Goal: Find specific page/section: Find specific page/section

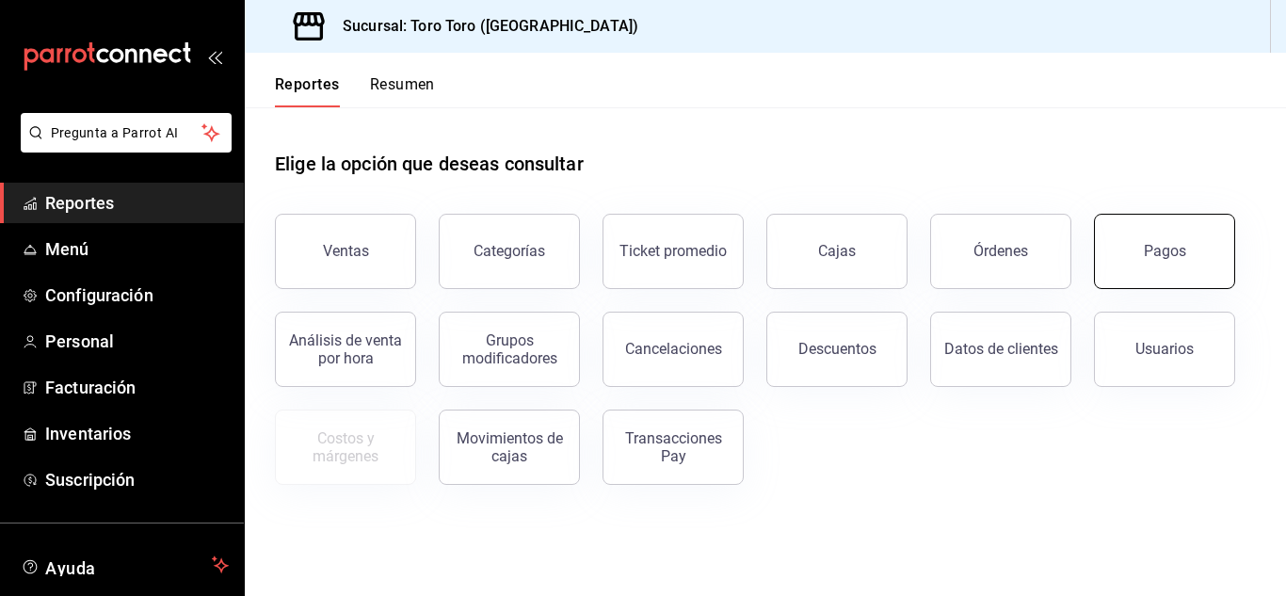
click at [1161, 249] on div "Pagos" at bounding box center [1165, 251] width 42 height 18
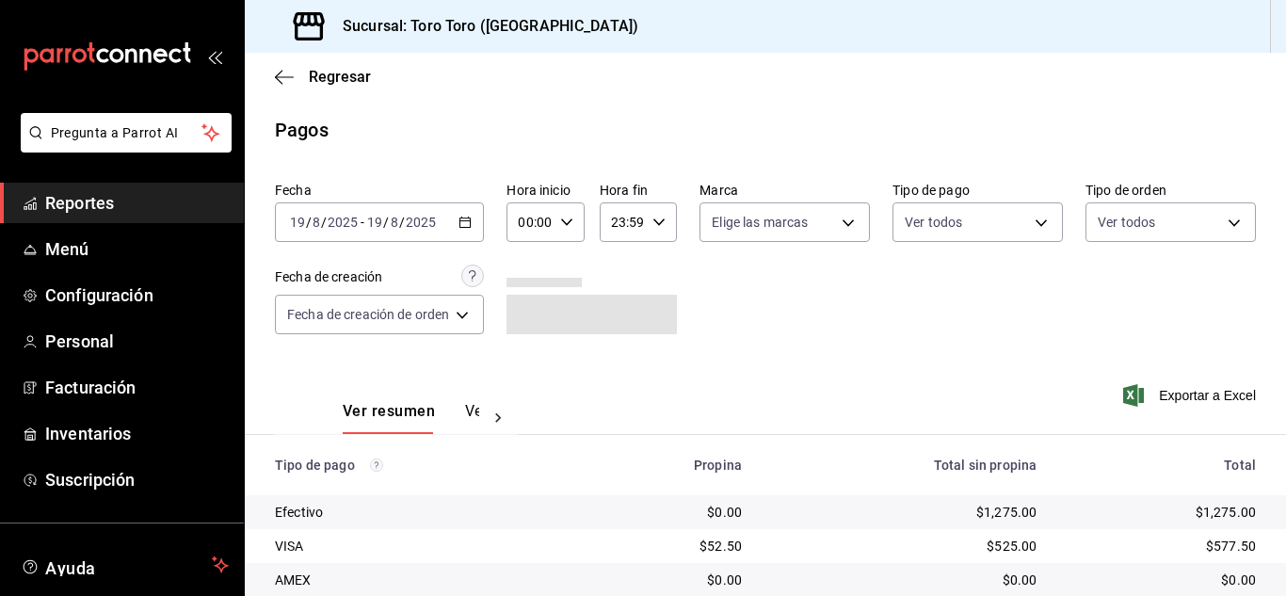
scroll to position [269, 0]
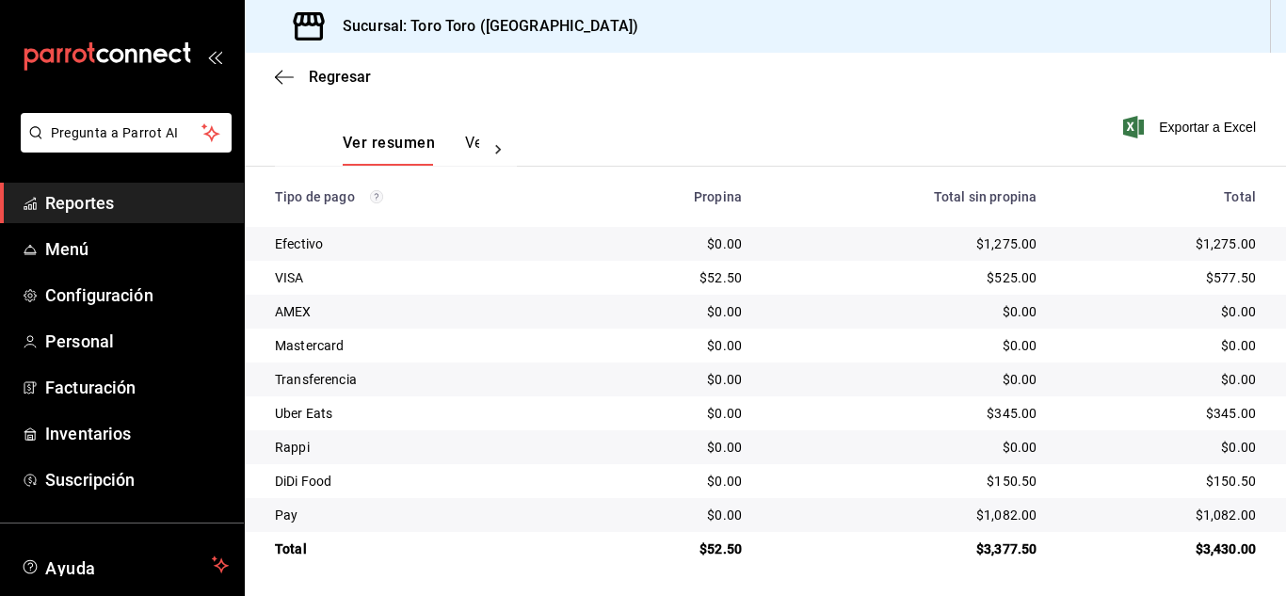
click at [67, 192] on span "Reportes" at bounding box center [137, 202] width 184 height 25
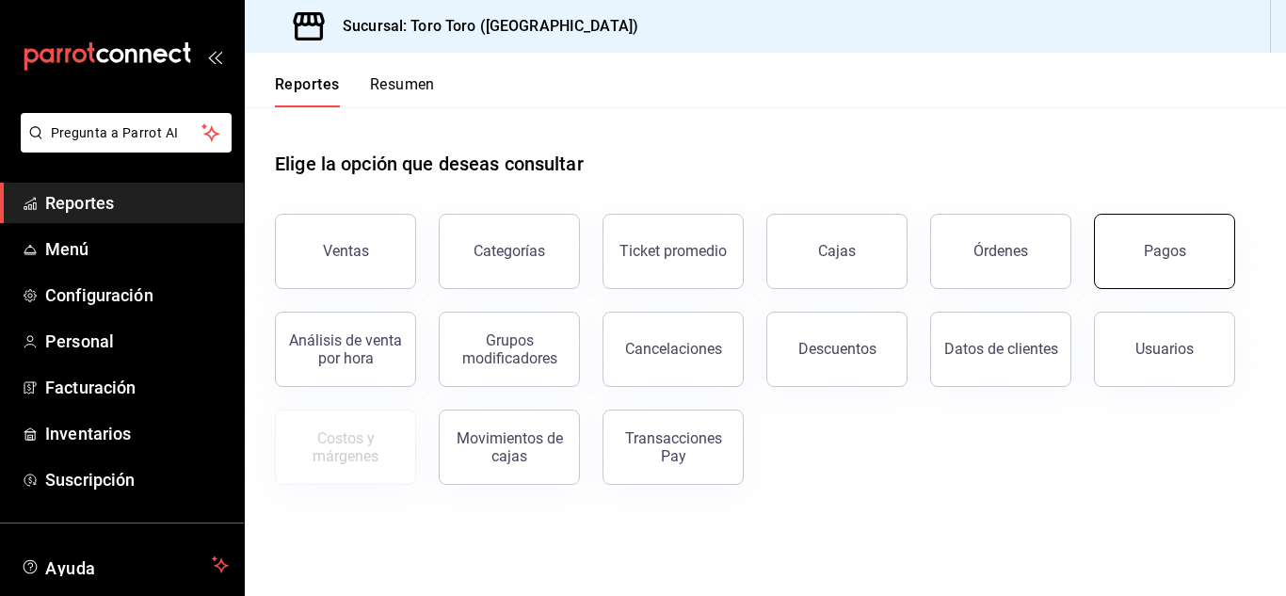
click at [1132, 262] on button "Pagos" at bounding box center [1164, 251] width 141 height 75
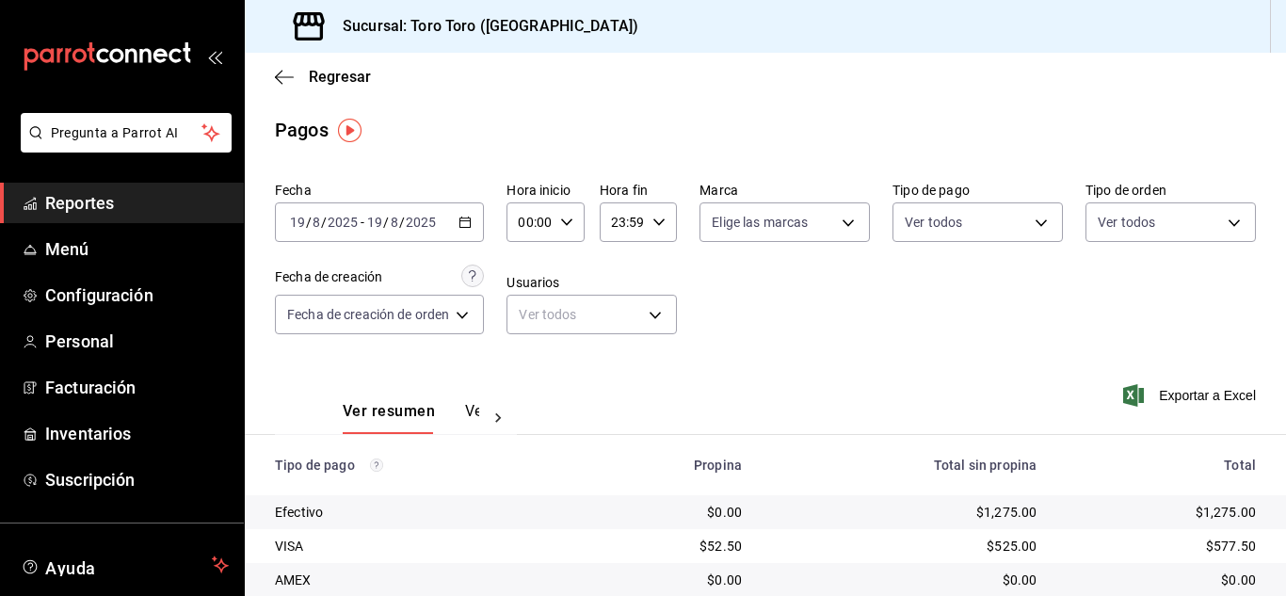
click at [472, 231] on div "[DATE] [DATE] - [DATE] [DATE]" at bounding box center [379, 222] width 209 height 40
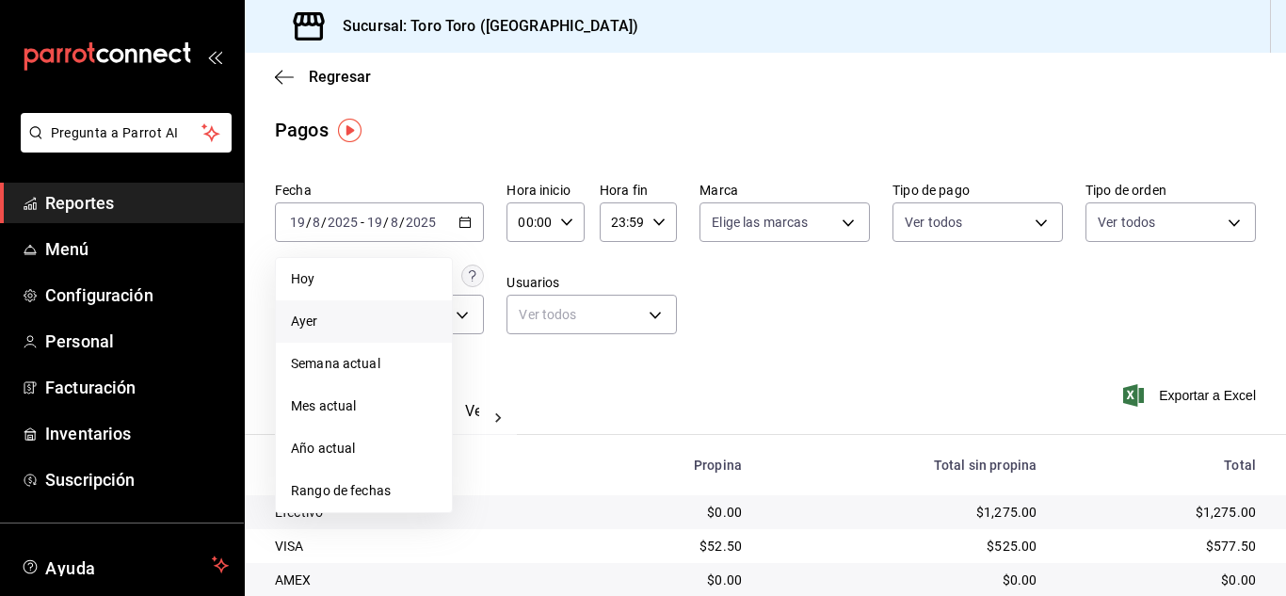
click at [296, 309] on li "Ayer" at bounding box center [364, 321] width 176 height 42
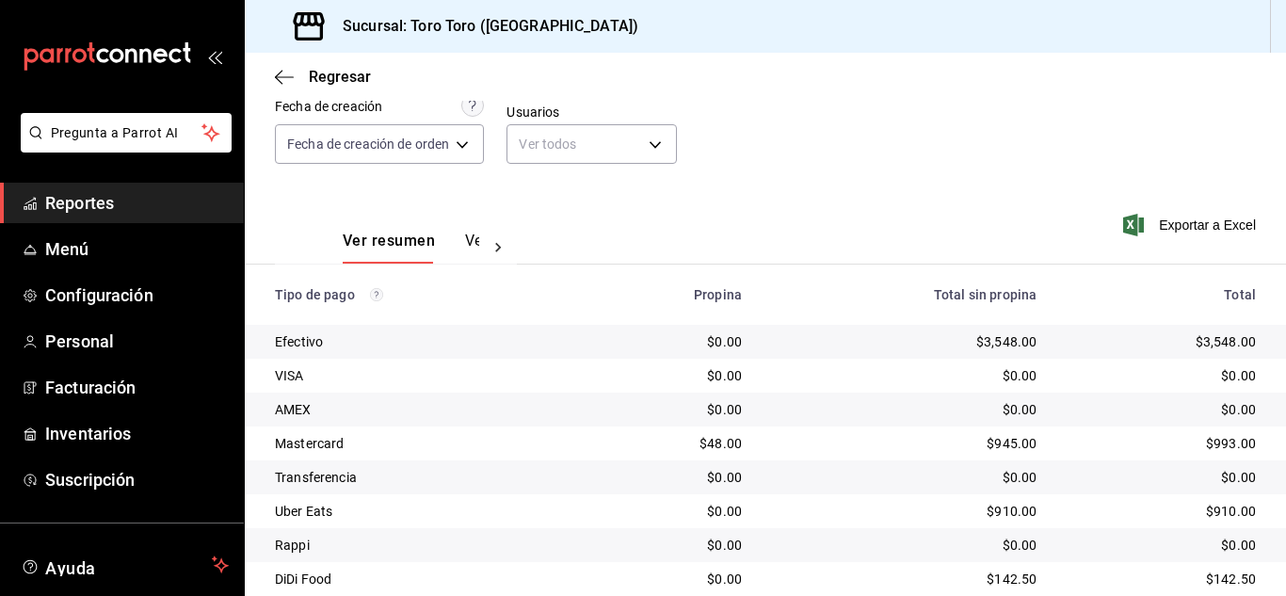
scroll to position [269, 0]
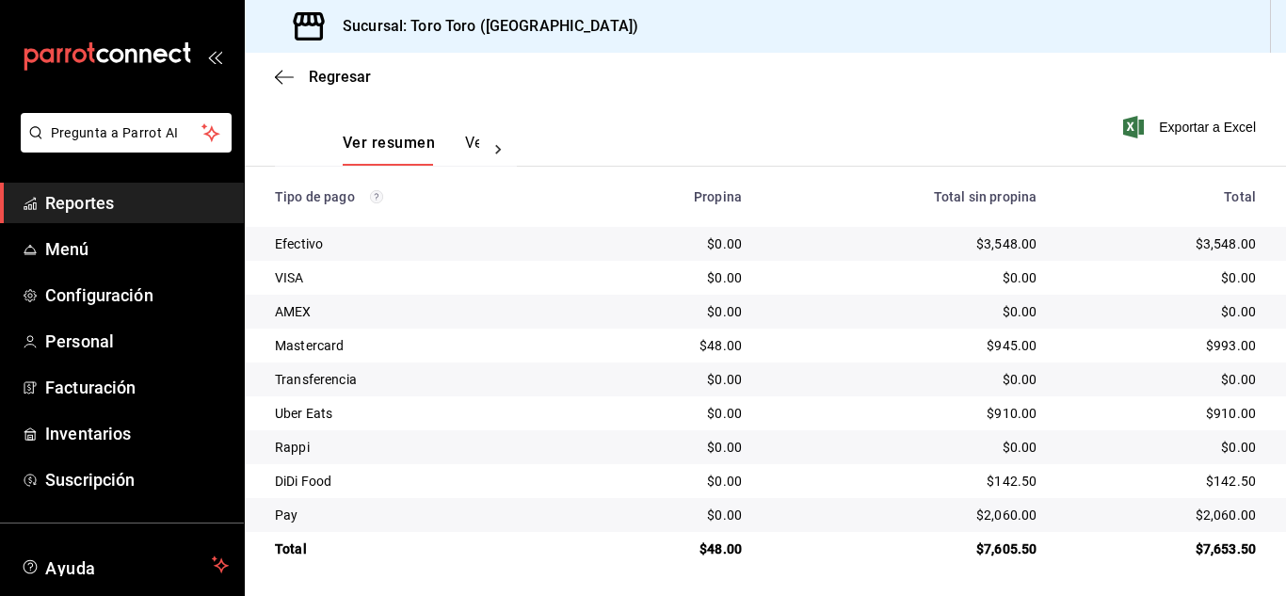
drag, startPoint x: 139, startPoint y: 201, endPoint x: 147, endPoint y: 217, distance: 17.7
click at [139, 201] on span "Reportes" at bounding box center [137, 202] width 184 height 25
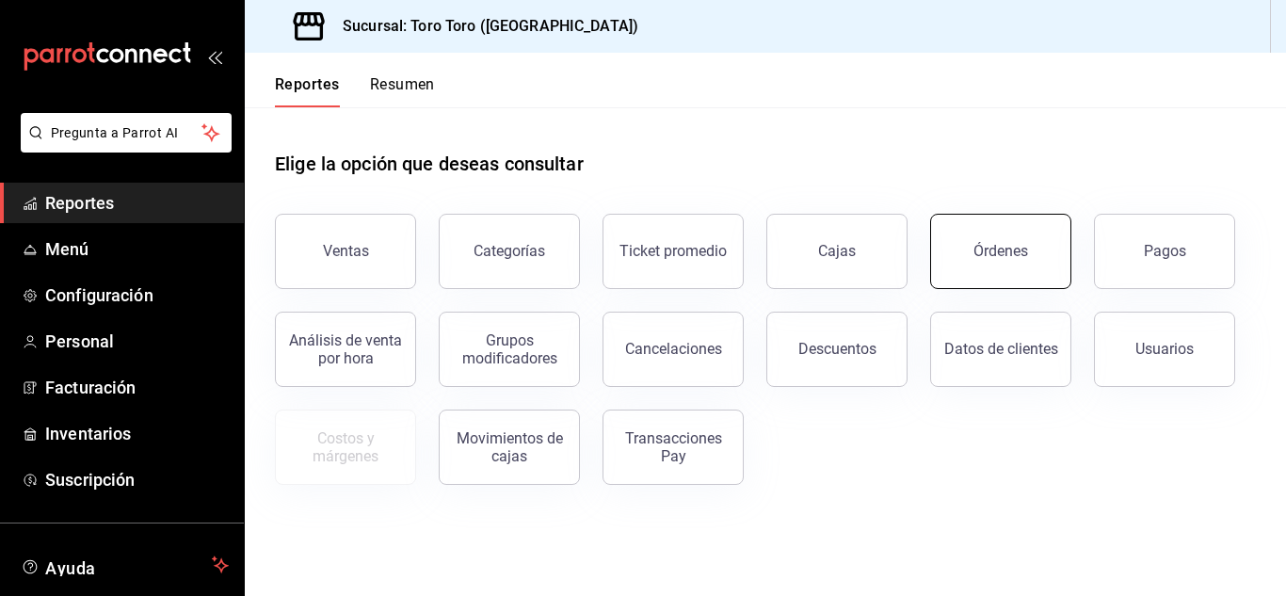
click at [1020, 265] on button "Órdenes" at bounding box center [1000, 251] width 141 height 75
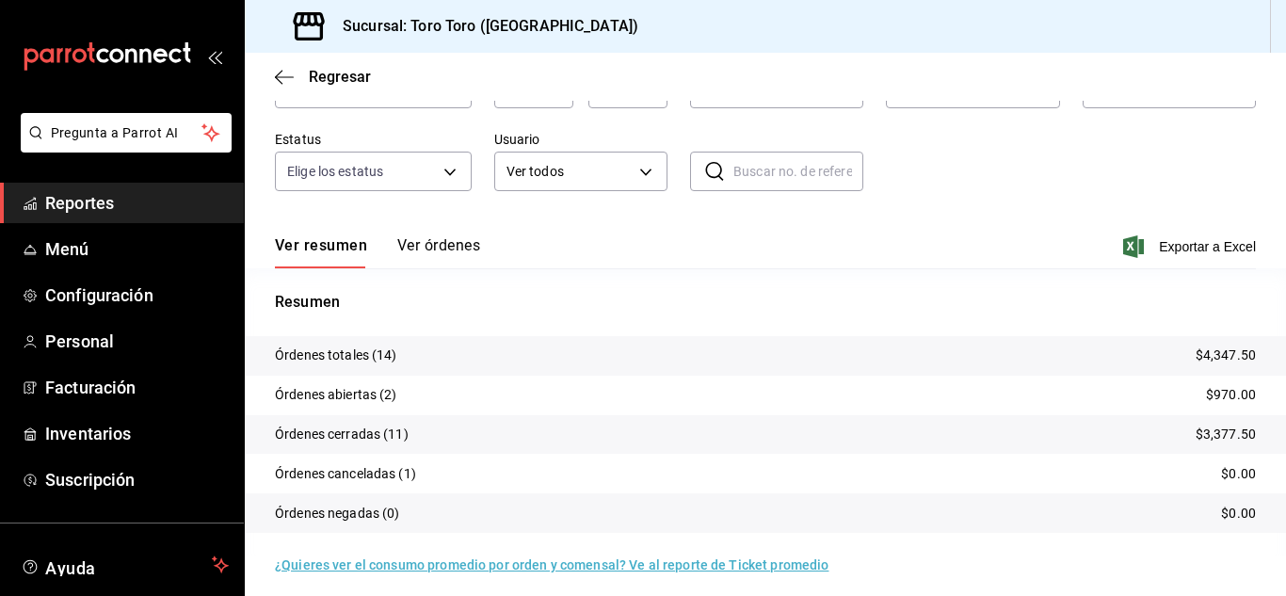
scroll to position [143, 0]
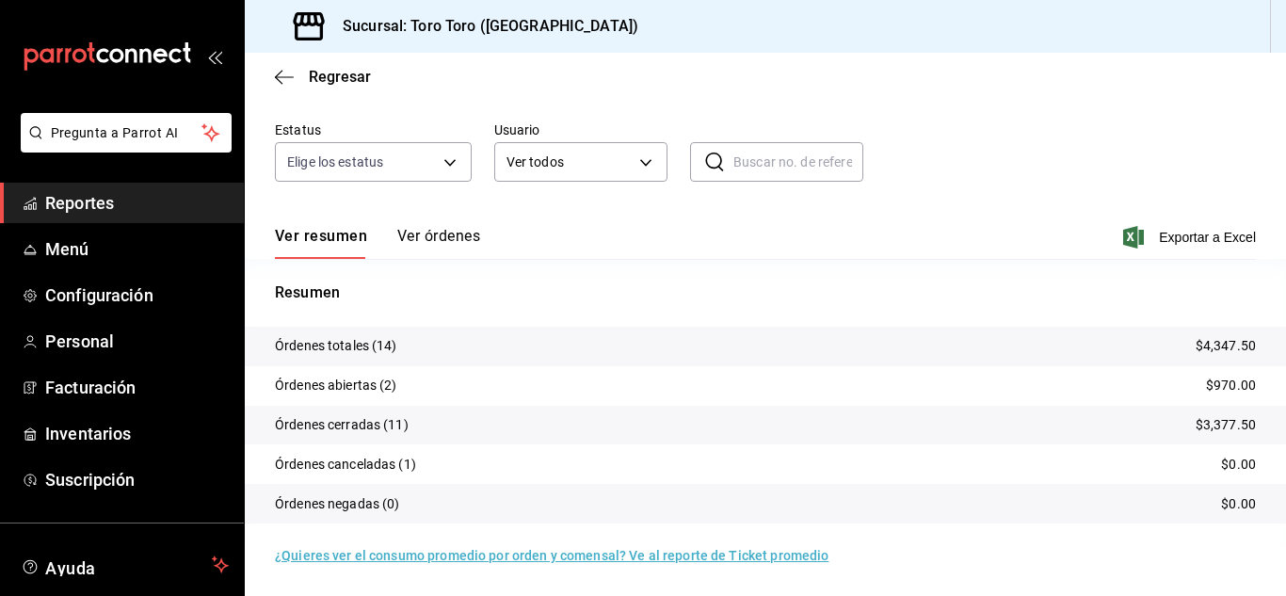
drag, startPoint x: 130, startPoint y: 202, endPoint x: 137, endPoint y: 210, distance: 10.0
click at [130, 202] on span "Reportes" at bounding box center [137, 202] width 184 height 25
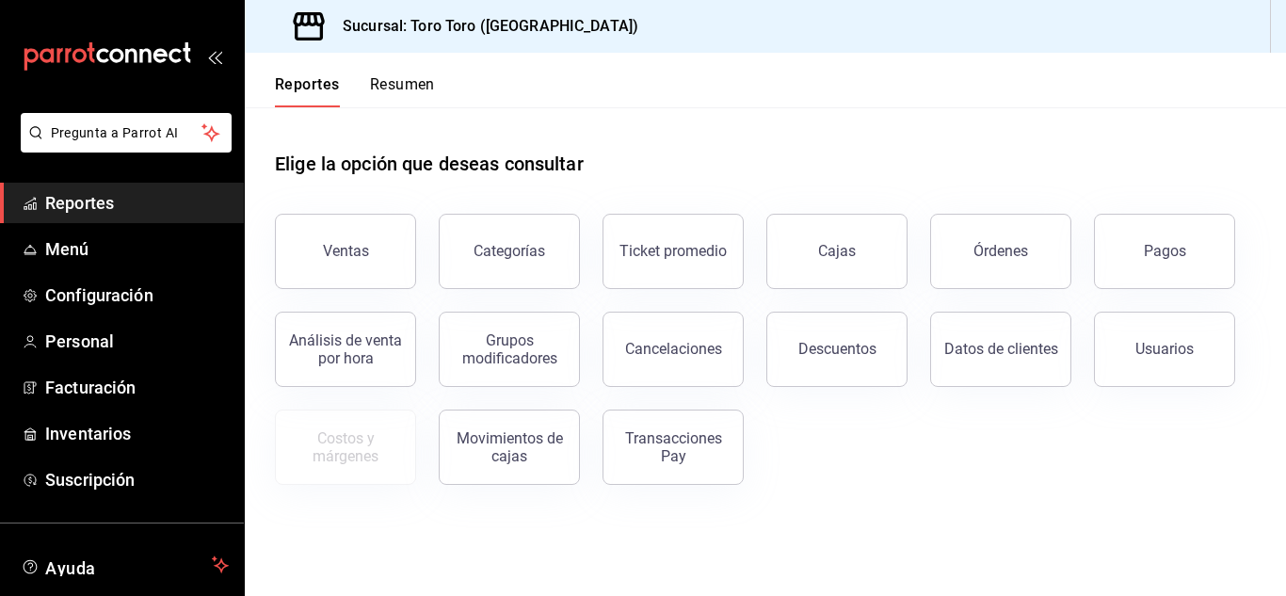
click at [351, 262] on button "Ventas" at bounding box center [345, 251] width 141 height 75
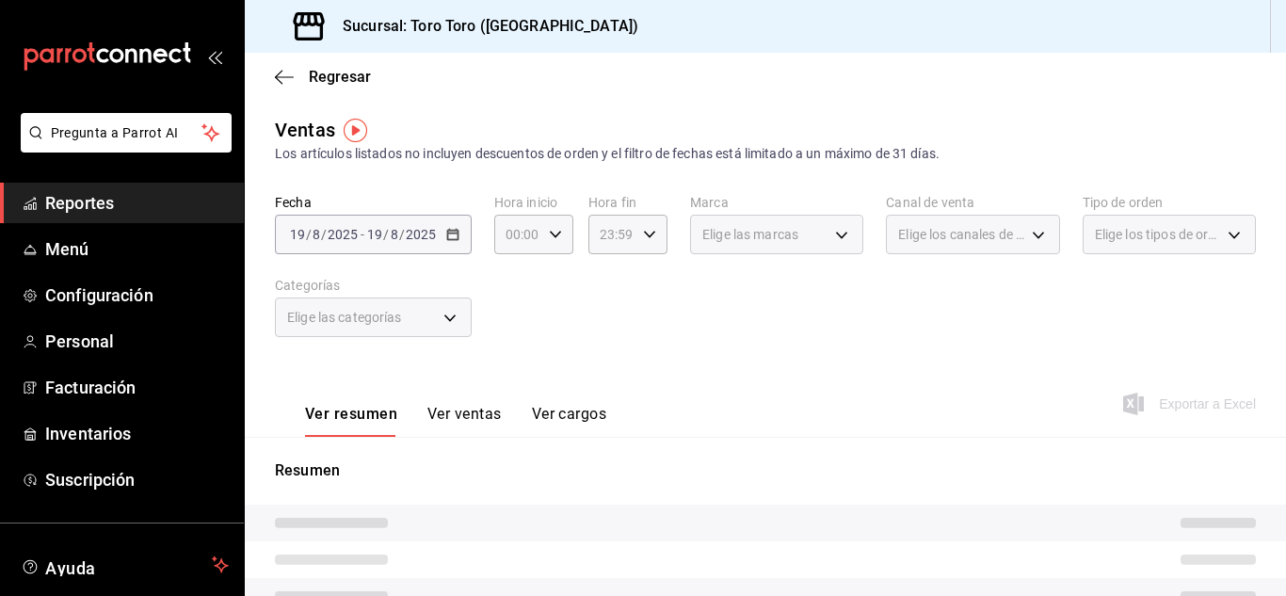
click at [587, 417] on button "Ver cargos" at bounding box center [569, 421] width 75 height 32
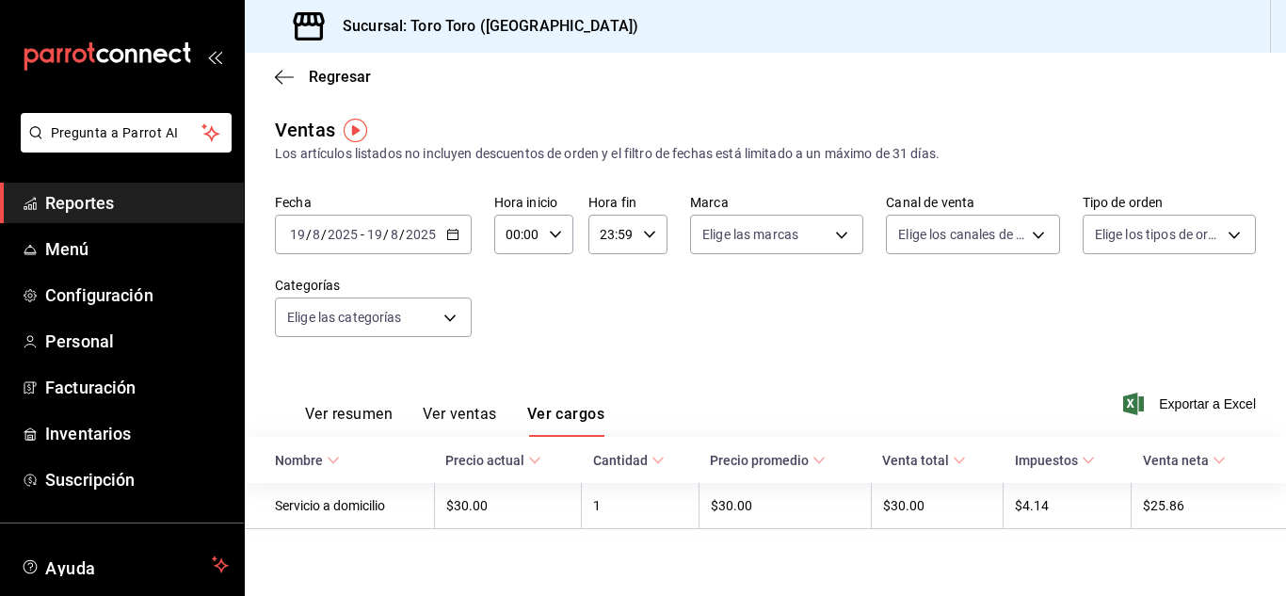
click at [89, 204] on span "Reportes" at bounding box center [137, 202] width 184 height 25
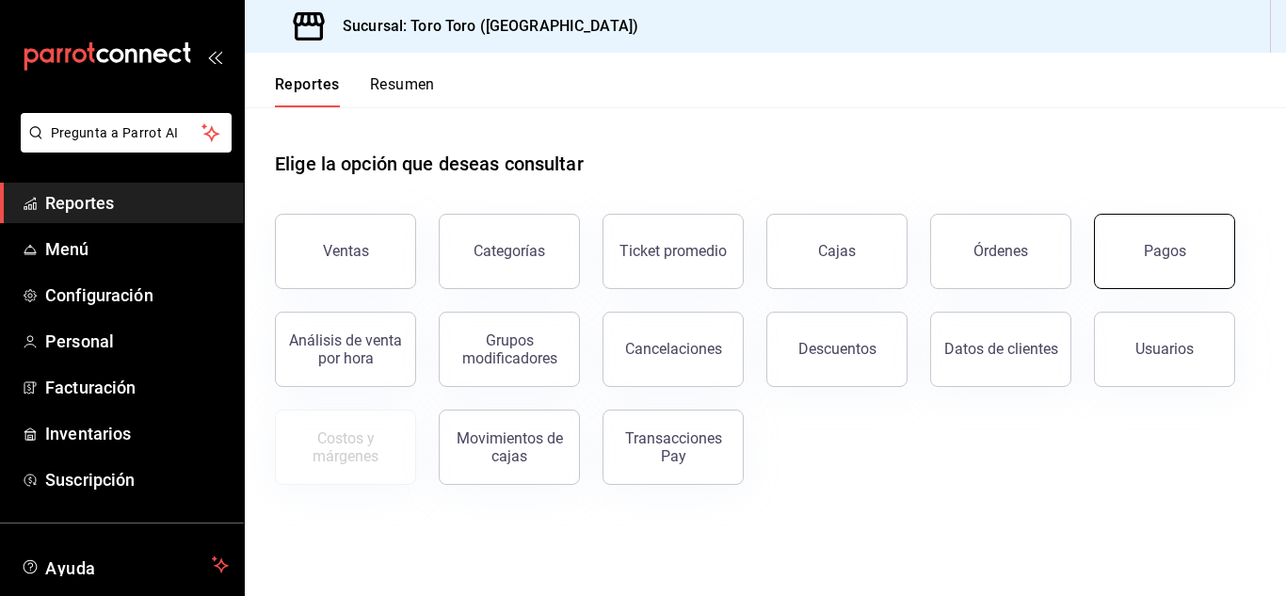
click at [1175, 279] on button "Pagos" at bounding box center [1164, 251] width 141 height 75
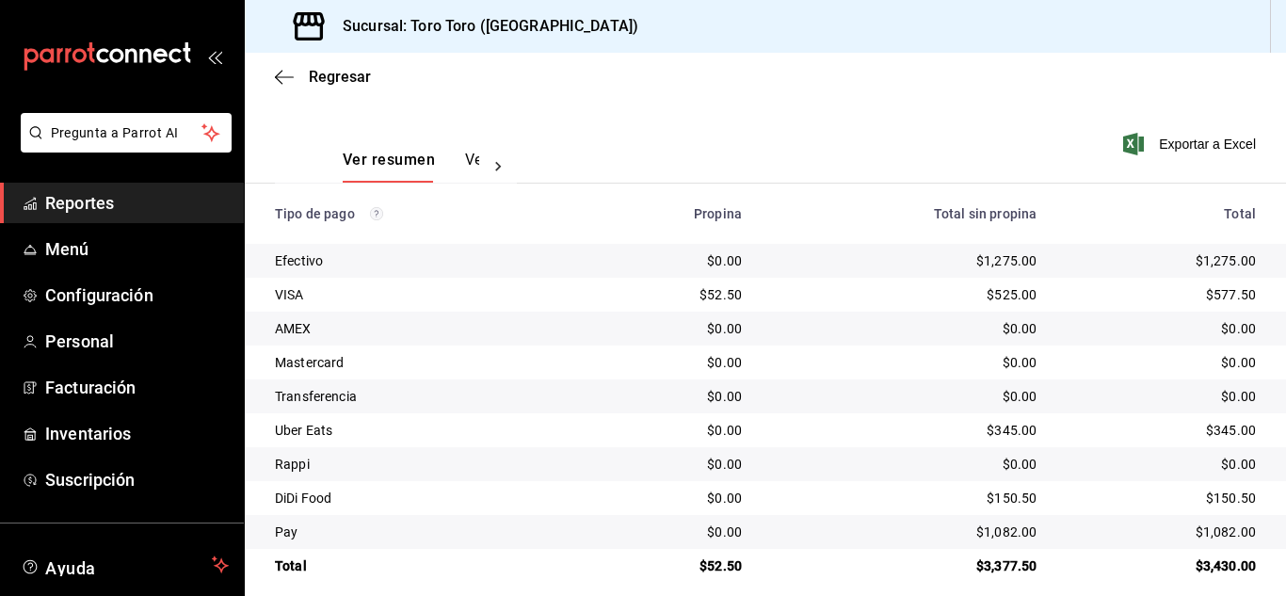
scroll to position [269, 0]
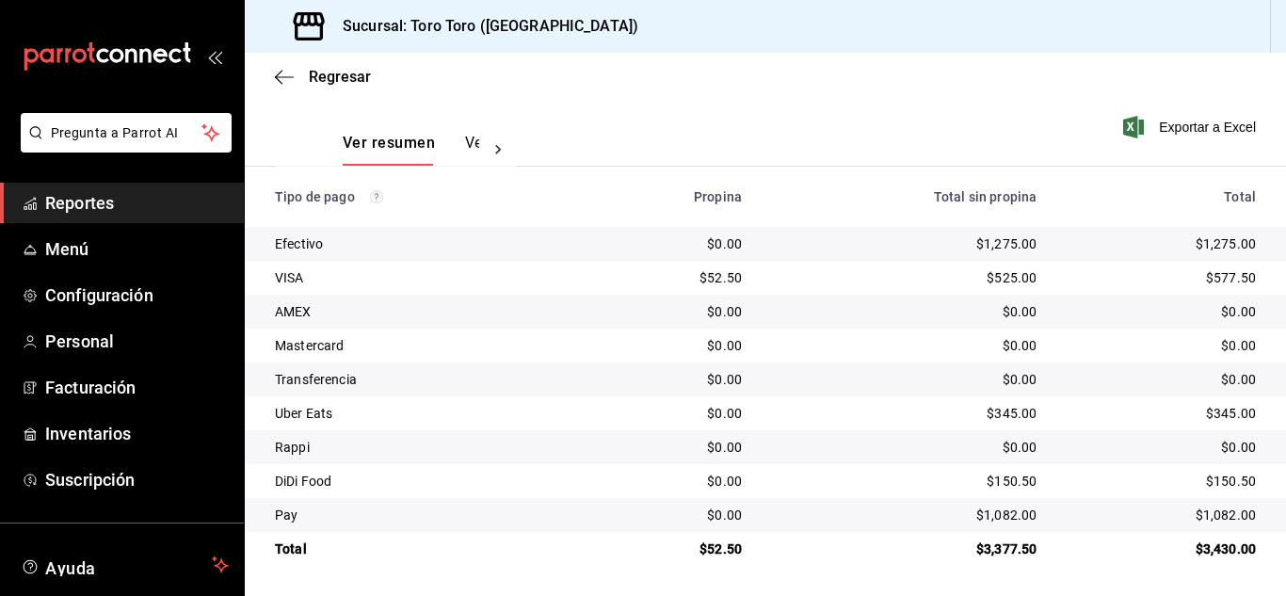
click at [161, 213] on span "Reportes" at bounding box center [137, 202] width 184 height 25
